Goal: Information Seeking & Learning: Learn about a topic

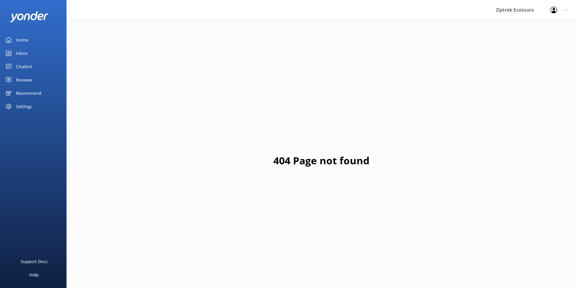
click at [42, 81] on link "Reviews" at bounding box center [33, 79] width 67 height 13
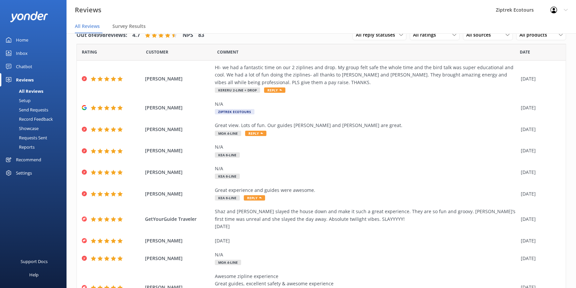
click at [28, 146] on div "Reports" at bounding box center [19, 146] width 31 height 9
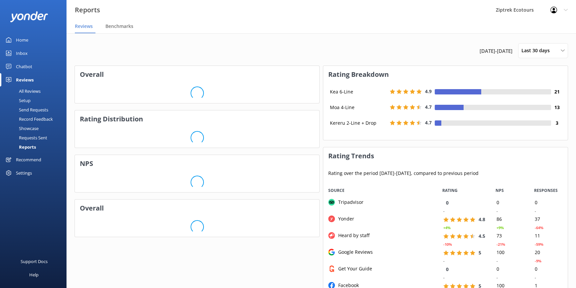
scroll to position [133, 240]
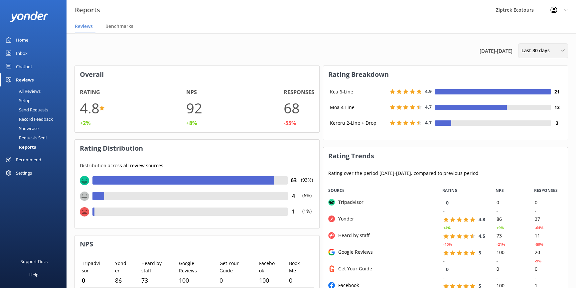
click at [553, 52] on div "Last 30 days" at bounding box center [543, 50] width 47 height 7
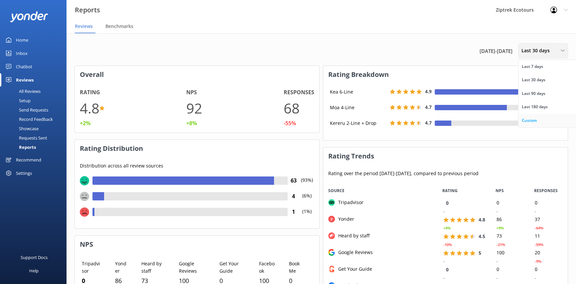
click at [531, 119] on div "Custom" at bounding box center [529, 120] width 15 height 7
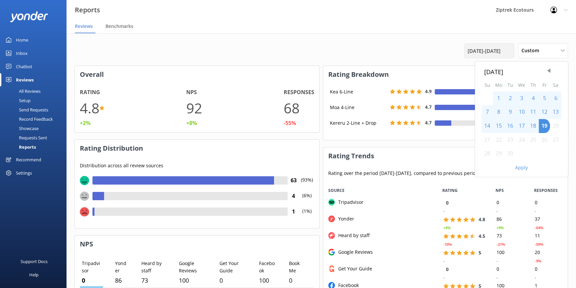
click at [495, 55] on div "[DATE] - [DATE]" at bounding box center [490, 50] width 50 height 15
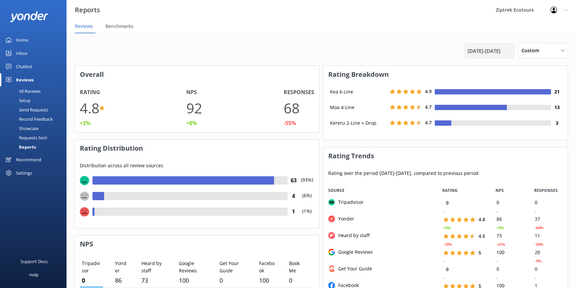
click at [495, 55] on div "[DATE] - [DATE]" at bounding box center [490, 50] width 50 height 15
click at [498, 48] on span "[DATE] - [DATE]" at bounding box center [484, 51] width 33 height 8
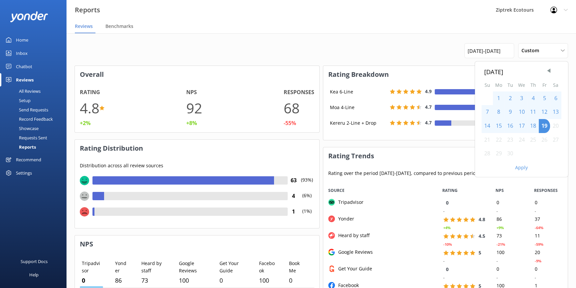
click at [498, 110] on div "8" at bounding box center [499, 112] width 12 height 14
click at [498, 111] on div "8" at bounding box center [499, 112] width 12 height 14
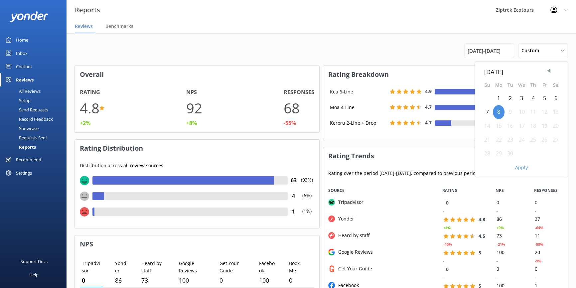
click at [489, 126] on div "14" at bounding box center [487, 126] width 11 height 14
click at [523, 169] on button "Apply" at bounding box center [522, 167] width 13 height 5
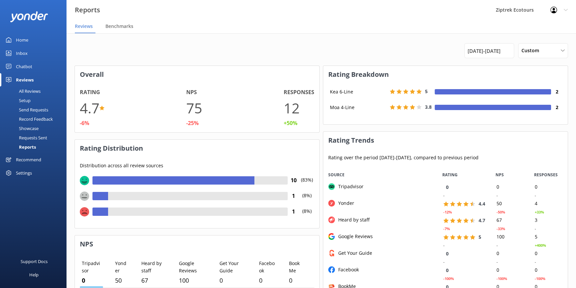
click at [126, 57] on div "[DATE] - [DATE] Custom Last 7 days Last 30 days Last 90 days Last 180 days Cust…" at bounding box center [322, 50] width 494 height 15
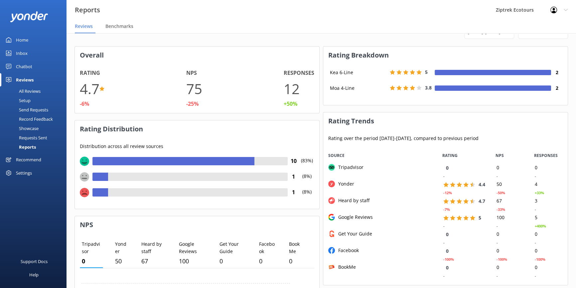
scroll to position [0, 0]
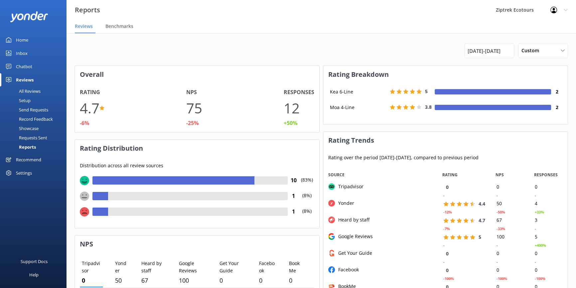
click at [42, 89] on link "All Reviews" at bounding box center [35, 91] width 63 height 9
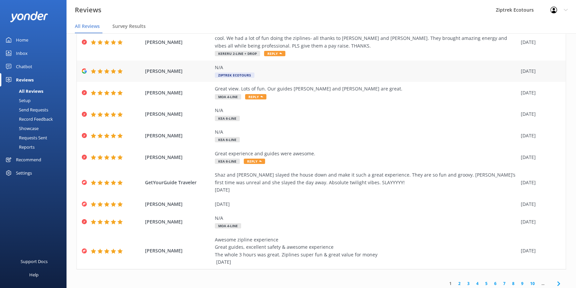
scroll to position [60, 0]
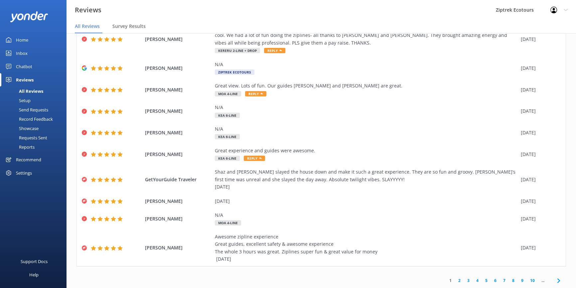
click at [457, 282] on link "2" at bounding box center [459, 281] width 9 height 6
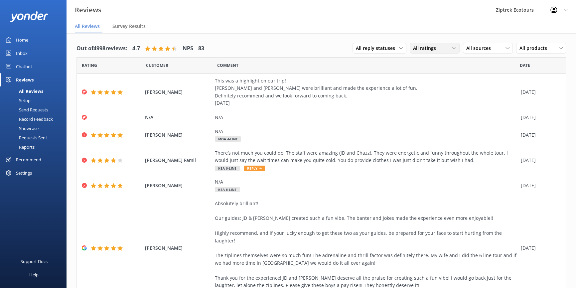
click at [431, 50] on span "All ratings" at bounding box center [426, 48] width 27 height 7
click at [435, 89] on div "Passives" at bounding box center [433, 89] width 26 height 7
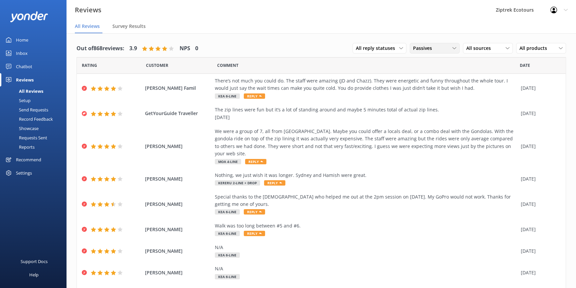
click at [425, 50] on span "Passives" at bounding box center [424, 48] width 23 height 7
click at [426, 103] on div "Detractors" at bounding box center [435, 102] width 31 height 7
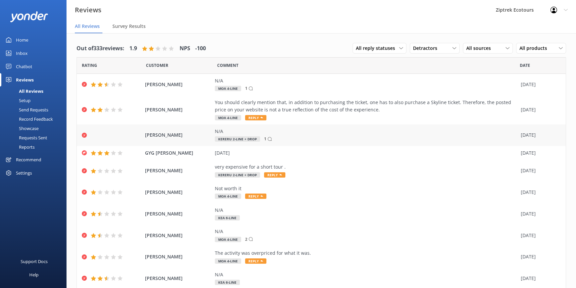
click at [427, 140] on div "N/A Kereru 2-Line + Drop 1" at bounding box center [366, 135] width 303 height 15
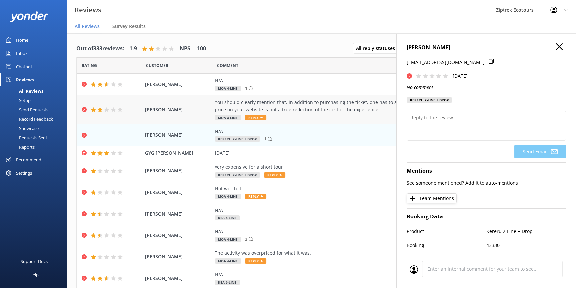
click at [275, 114] on div "You should clearly mention that, in addition to purchasing the ticket, one has …" at bounding box center [366, 110] width 303 height 22
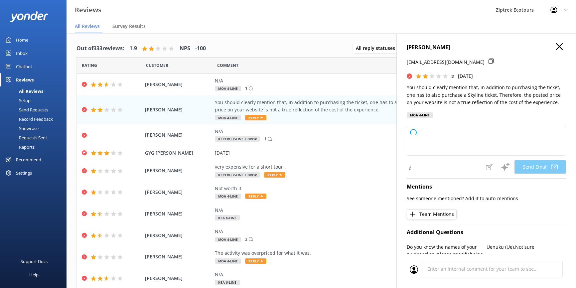
type textarea "Kia ora AMIT, Thank you so much for taking the time to share your feedback with…"
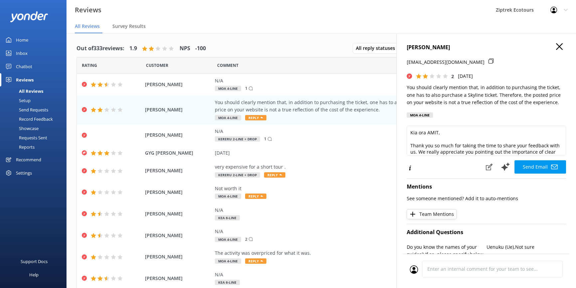
click at [556, 46] on use "button" at bounding box center [559, 46] width 7 height 7
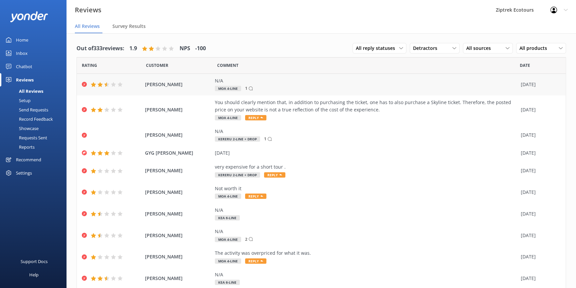
click at [538, 83] on div "[DATE]" at bounding box center [539, 84] width 37 height 7
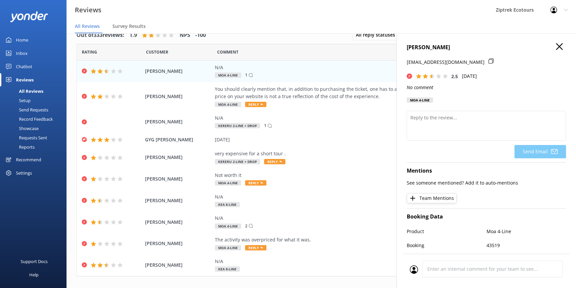
click at [556, 45] on icon "button" at bounding box center [559, 46] width 7 height 7
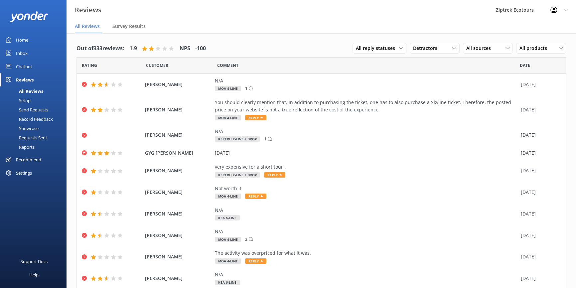
click at [426, 41] on div "All reply statuses All reply statuses Needs a reply Does not need reply Detract…" at bounding box center [460, 48] width 214 height 17
click at [427, 45] on span "Detractors" at bounding box center [427, 48] width 28 height 7
click at [435, 87] on div "Passives" at bounding box center [433, 89] width 26 height 7
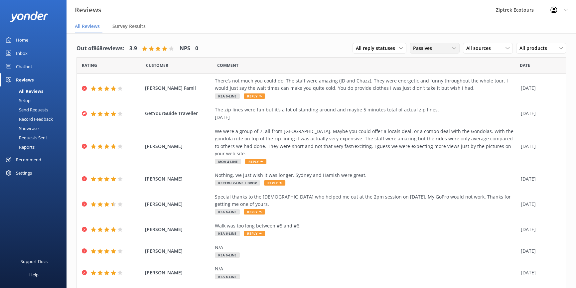
click at [436, 49] on div "Passives" at bounding box center [435, 48] width 47 height 7
click at [427, 102] on div "Detractors" at bounding box center [435, 102] width 31 height 7
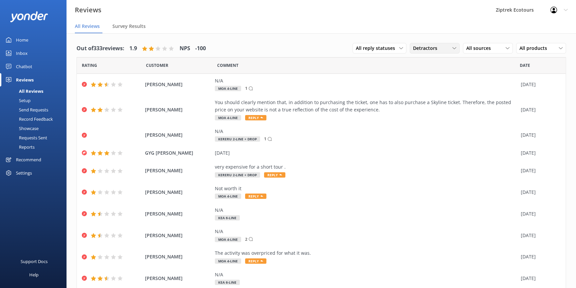
click at [436, 48] on span "Detractors" at bounding box center [427, 48] width 28 height 7
click at [439, 74] on div "Promoters" at bounding box center [435, 75] width 30 height 7
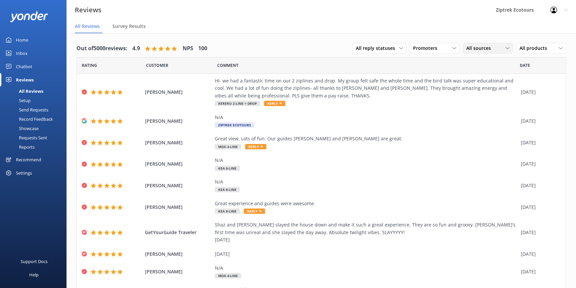
click at [488, 52] on span "All sources" at bounding box center [481, 48] width 29 height 7
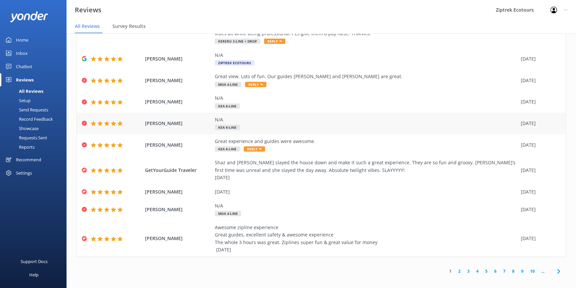
scroll to position [13, 0]
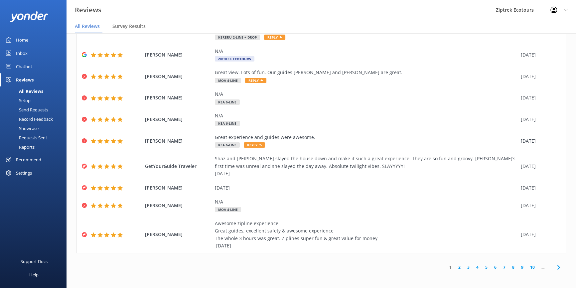
click at [455, 268] on link "2" at bounding box center [459, 267] width 9 height 6
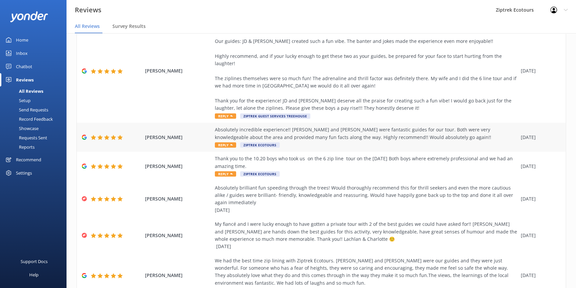
scroll to position [180, 0]
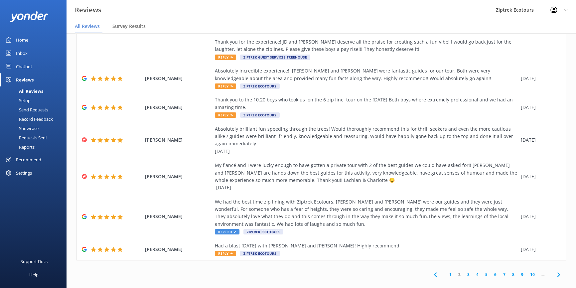
click at [465, 272] on link "3" at bounding box center [468, 275] width 9 height 6
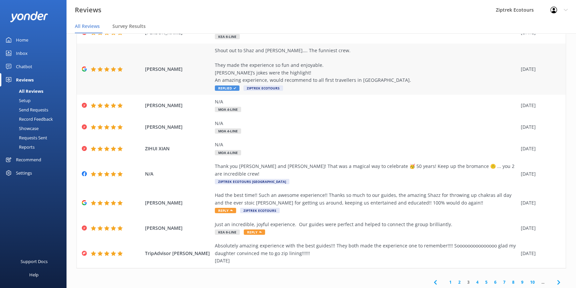
scroll to position [68, 0]
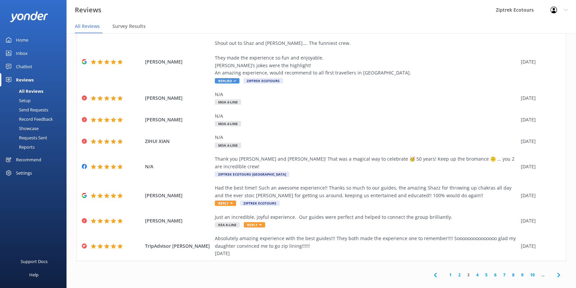
click at [456, 272] on link "2" at bounding box center [459, 275] width 9 height 6
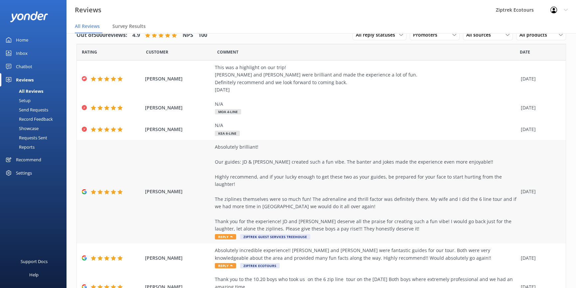
scroll to position [180, 0]
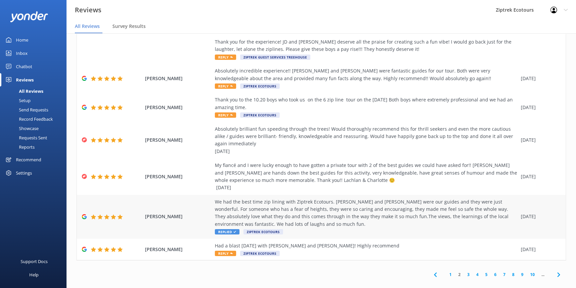
click at [267, 216] on div "We had the best time zip lining with Ziptrek Ecotours. [PERSON_NAME] and [PERSO…" at bounding box center [366, 213] width 303 height 30
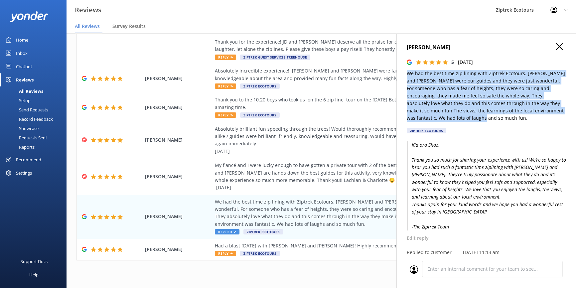
drag, startPoint x: 449, startPoint y: 120, endPoint x: 406, endPoint y: 73, distance: 63.8
click at [406, 73] on div "[PERSON_NAME] 5 [DATE] We had the best time zip lining with Ziptrek Ecotours. […" at bounding box center [487, 177] width 180 height 288
copy p "We had the best time zip lining with Ziptrek Ecotours. [PERSON_NAME] and [PERSO…"
click at [557, 46] on icon "button" at bounding box center [559, 46] width 7 height 7
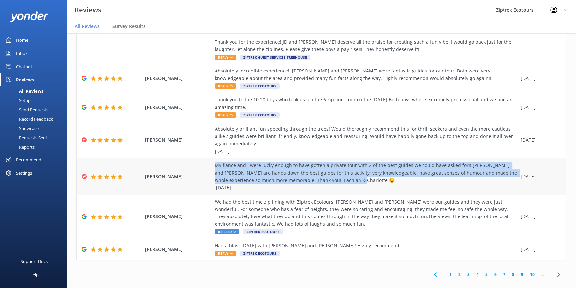
drag, startPoint x: 332, startPoint y: 171, endPoint x: 210, endPoint y: 156, distance: 123.4
click at [210, 158] on div "[PERSON_NAME] My fiancé and I were lucky enough to have gotten a private tour w…" at bounding box center [321, 176] width 489 height 37
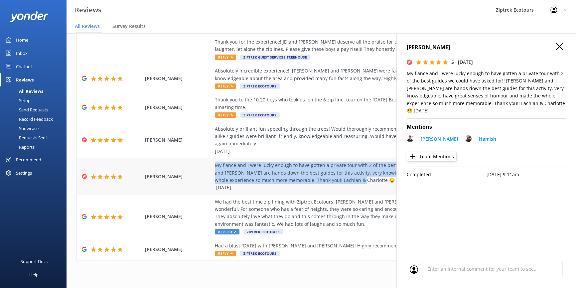
copy div "My fiancé and I were lucky enough to have gotten a private tour with 2 of the b…"
click at [558, 49] on icon "button" at bounding box center [559, 46] width 7 height 7
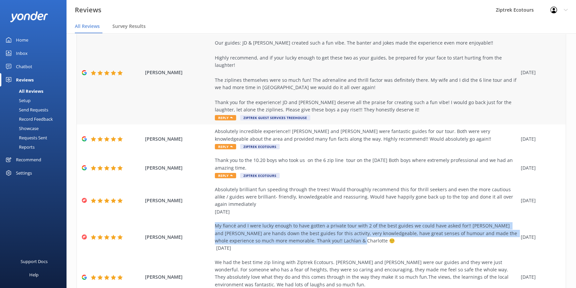
scroll to position [59, 0]
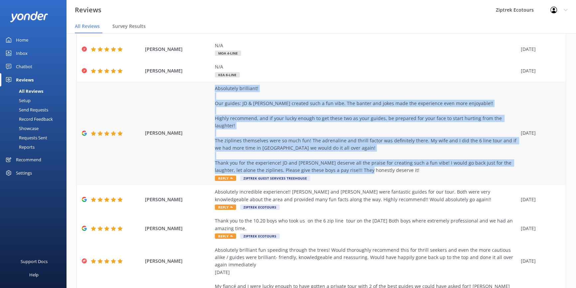
drag, startPoint x: 388, startPoint y: 163, endPoint x: 212, endPoint y: 87, distance: 191.6
click at [215, 87] on div "Absolutely brilliant! Our guides: JD & [PERSON_NAME] created such a fun vibe. T…" at bounding box center [366, 130] width 303 height 90
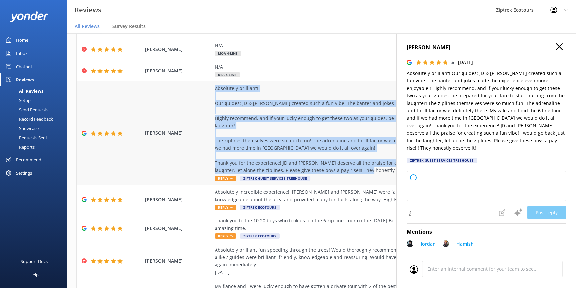
copy div "Absolutely brilliant! Our guides: JD & [PERSON_NAME] created such a fun vibe. T…"
click at [556, 47] on use "button" at bounding box center [559, 46] width 7 height 7
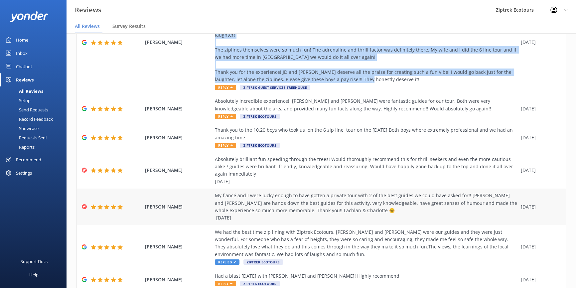
scroll to position [180, 0]
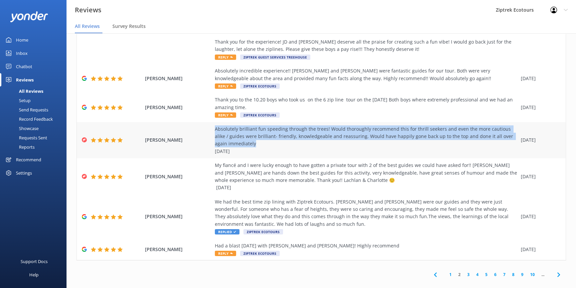
drag, startPoint x: 240, startPoint y: 135, endPoint x: 226, endPoint y: 123, distance: 17.9
click at [209, 122] on div "[PERSON_NAME] Absolutely brilliant fun speeding through the trees! Would thorou…" at bounding box center [321, 140] width 489 height 37
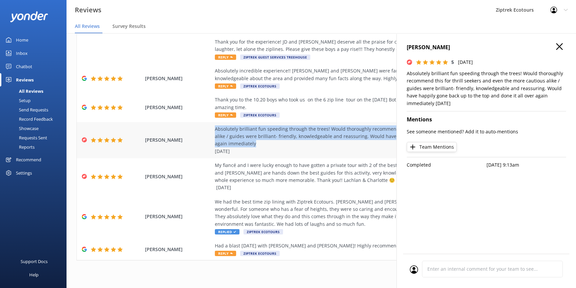
copy div "Absolutely brilliant fun speeding through the trees! Would thoroughly recommend…"
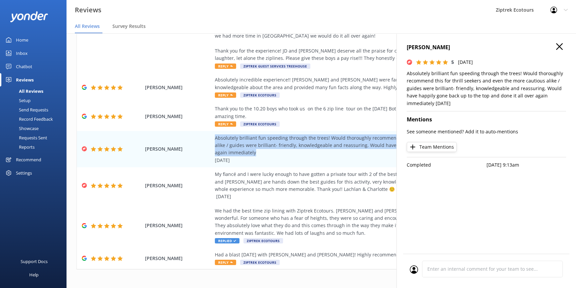
scroll to position [0, 0]
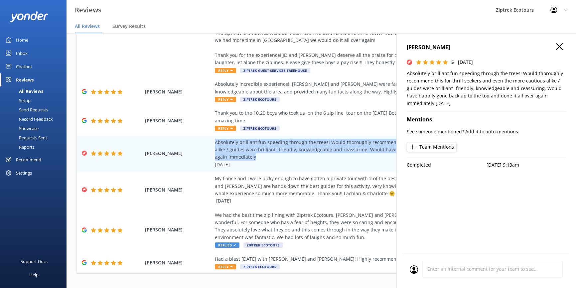
click at [558, 46] on icon "button" at bounding box center [559, 46] width 7 height 7
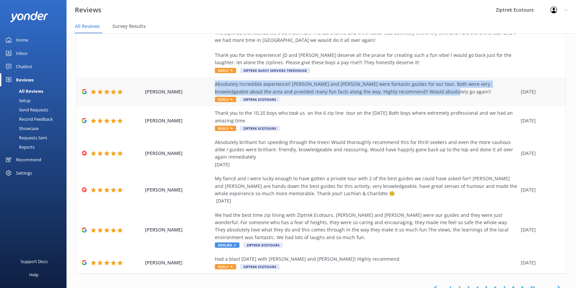
drag, startPoint x: 413, startPoint y: 84, endPoint x: 213, endPoint y: 76, distance: 199.9
click at [215, 81] on div "Absolutely incredible experience!! [PERSON_NAME] and [PERSON_NAME] were fantast…" at bounding box center [366, 88] width 303 height 15
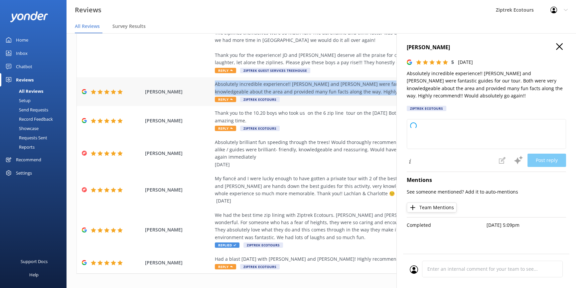
copy div "Absolutely incredible experience!! [PERSON_NAME] and [PERSON_NAME] were fantast…"
click at [561, 47] on icon "button" at bounding box center [559, 46] width 7 height 7
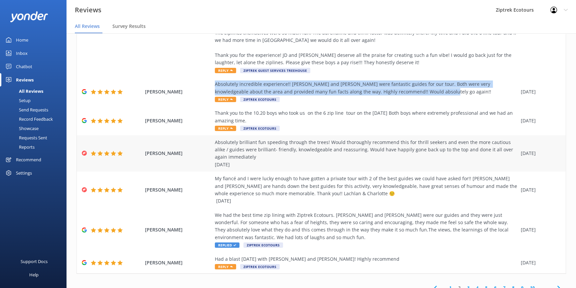
scroll to position [13, 0]
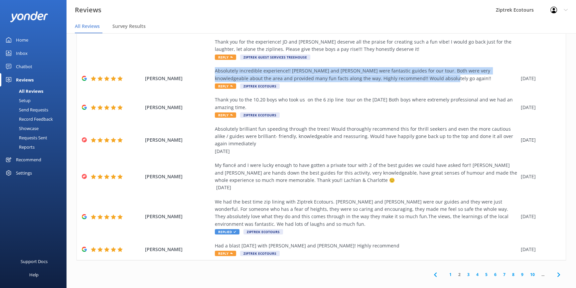
click at [464, 272] on link "3" at bounding box center [468, 275] width 9 height 6
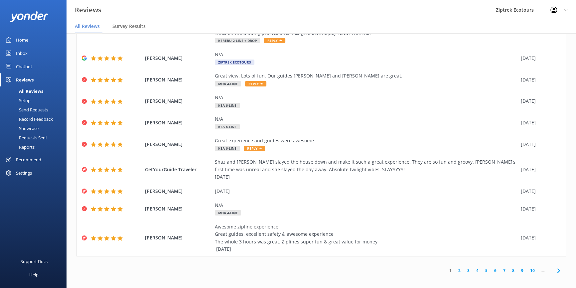
scroll to position [13, 0]
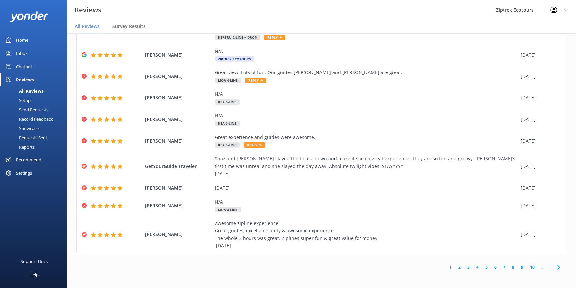
click at [464, 266] on link "3" at bounding box center [468, 267] width 9 height 6
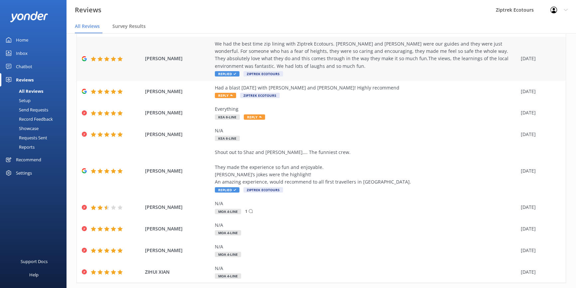
scroll to position [90, 0]
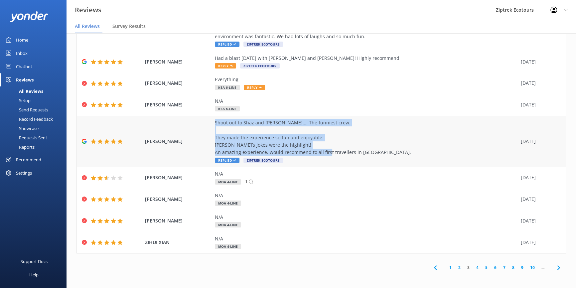
drag, startPoint x: 375, startPoint y: 152, endPoint x: 210, endPoint y: 119, distance: 167.9
click at [210, 119] on div "Ibrahim Kabbout Shout out to Shaz and Ben…. The funniest crew. They made the ex…" at bounding box center [321, 141] width 489 height 51
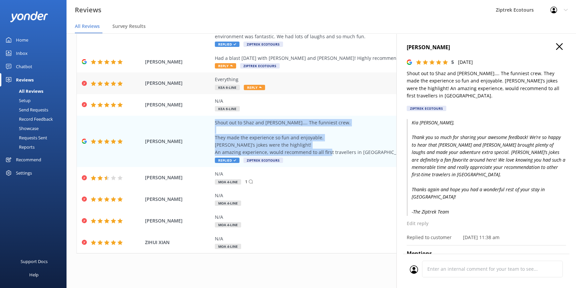
copy div "Shout out to Shaz and Ben…. The funniest crew. They made the experience so fun …"
click at [556, 43] on icon "button" at bounding box center [559, 46] width 7 height 7
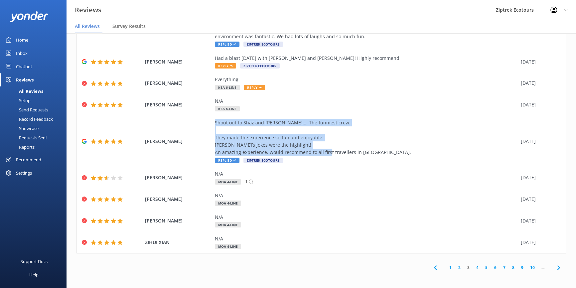
click at [446, 269] on link "1" at bounding box center [450, 268] width 9 height 6
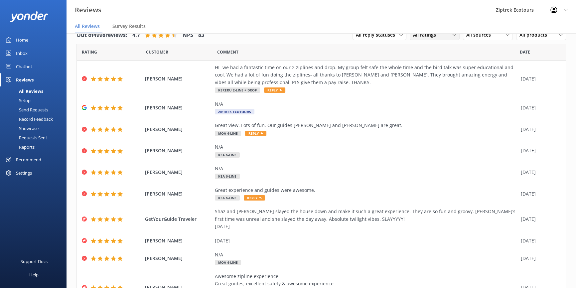
click at [442, 36] on div "All ratings" at bounding box center [435, 34] width 47 height 7
click at [442, 76] on link "Passives" at bounding box center [439, 75] width 59 height 13
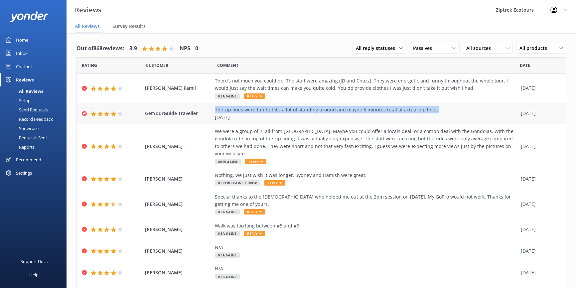
drag, startPoint x: 445, startPoint y: 109, endPoint x: 212, endPoint y: 113, distance: 233.0
click at [215, 113] on div "The zip lines were fun but it’s a lot of standing around and maybe 5 minutes to…" at bounding box center [366, 113] width 303 height 15
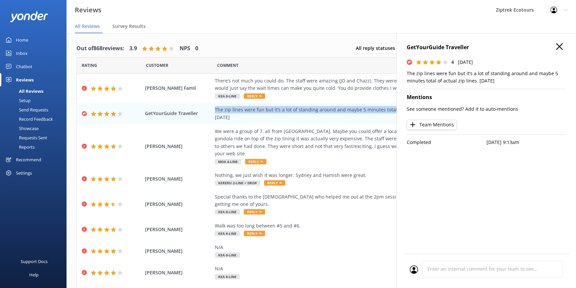
click at [557, 50] on button "button" at bounding box center [559, 46] width 7 height 7
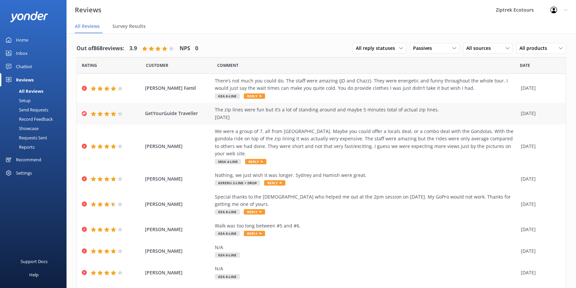
click at [432, 117] on div "The zip lines were fun but it’s a lot of standing around and maybe 5 minutes to…" at bounding box center [366, 113] width 303 height 15
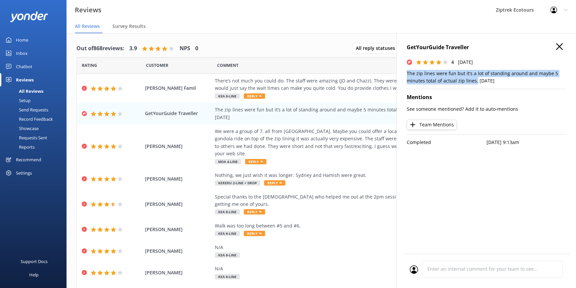
drag, startPoint x: 476, startPoint y: 82, endPoint x: 400, endPoint y: 72, distance: 76.2
click at [400, 72] on div "GetYourGuide Traveller 4 Sat, 13th Sep 2025 The zip lines were fun but it’s a l…" at bounding box center [487, 177] width 180 height 288
copy p "The zip lines were fun but it’s a lot of standing around and maybe 5 minutes to…"
click at [561, 48] on use "button" at bounding box center [559, 46] width 7 height 7
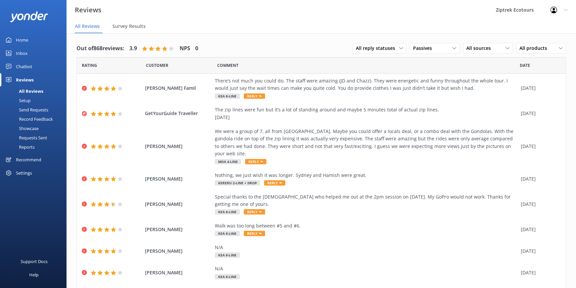
click at [40, 146] on link "Reports" at bounding box center [35, 146] width 63 height 9
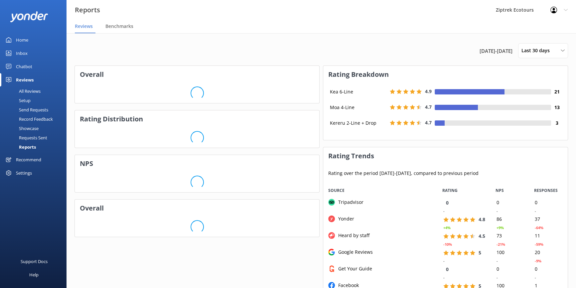
scroll to position [133, 240]
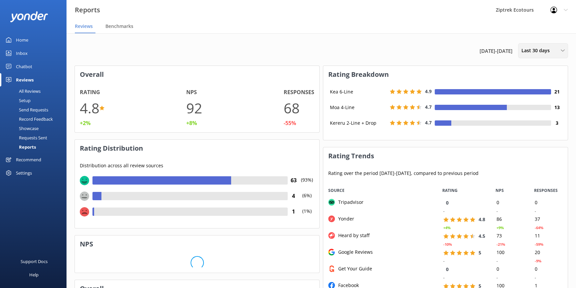
click at [548, 54] on span "Last 30 days" at bounding box center [538, 50] width 32 height 7
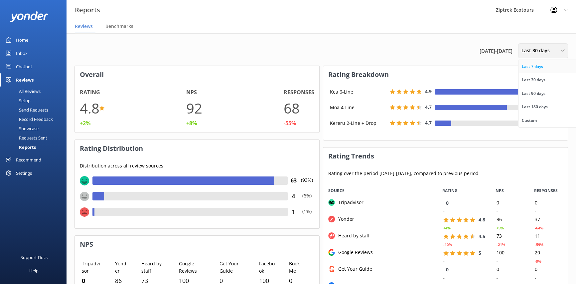
click at [559, 66] on link "Last 7 days" at bounding box center [548, 66] width 59 height 13
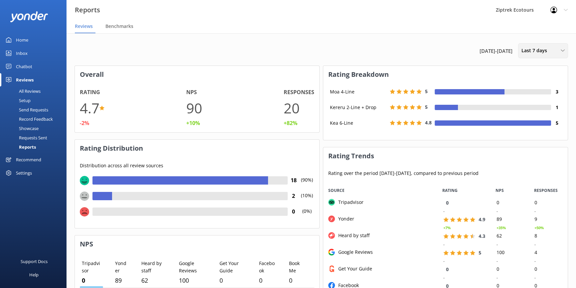
click at [553, 51] on div "Last 7 days" at bounding box center [543, 50] width 47 height 7
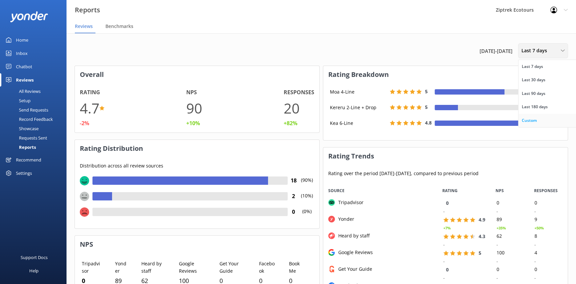
click at [529, 122] on div "Custom" at bounding box center [529, 120] width 15 height 7
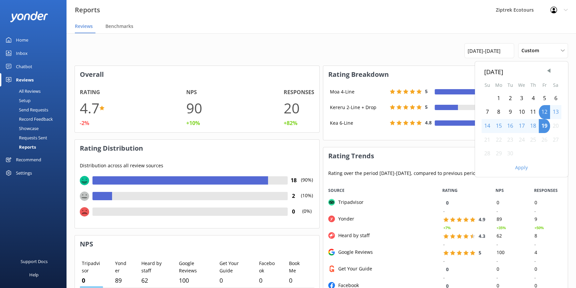
click at [499, 113] on div "8" at bounding box center [499, 112] width 12 height 14
click at [498, 115] on div "8" at bounding box center [499, 112] width 12 height 14
click at [489, 121] on div "14" at bounding box center [487, 126] width 11 height 14
click at [489, 125] on div "14" at bounding box center [487, 126] width 11 height 14
click at [499, 112] on div "8" at bounding box center [499, 112] width 12 height 14
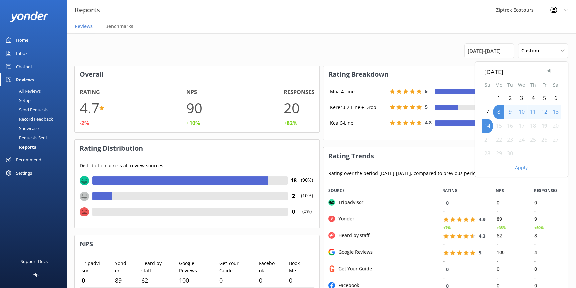
click at [526, 168] on button "Apply" at bounding box center [522, 167] width 13 height 5
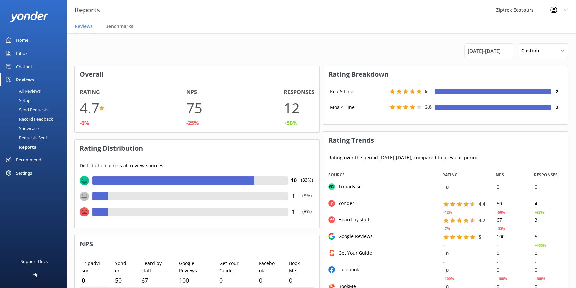
drag, startPoint x: 336, startPoint y: 39, endPoint x: 333, endPoint y: 53, distance: 13.9
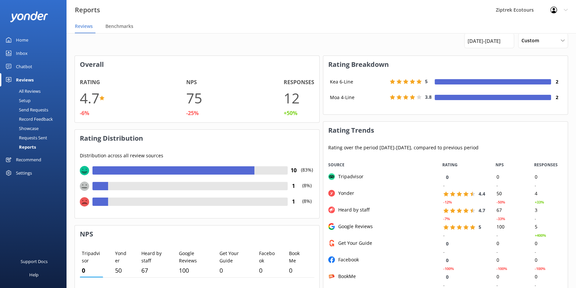
scroll to position [0, 0]
